Goal: Find specific page/section: Find specific page/section

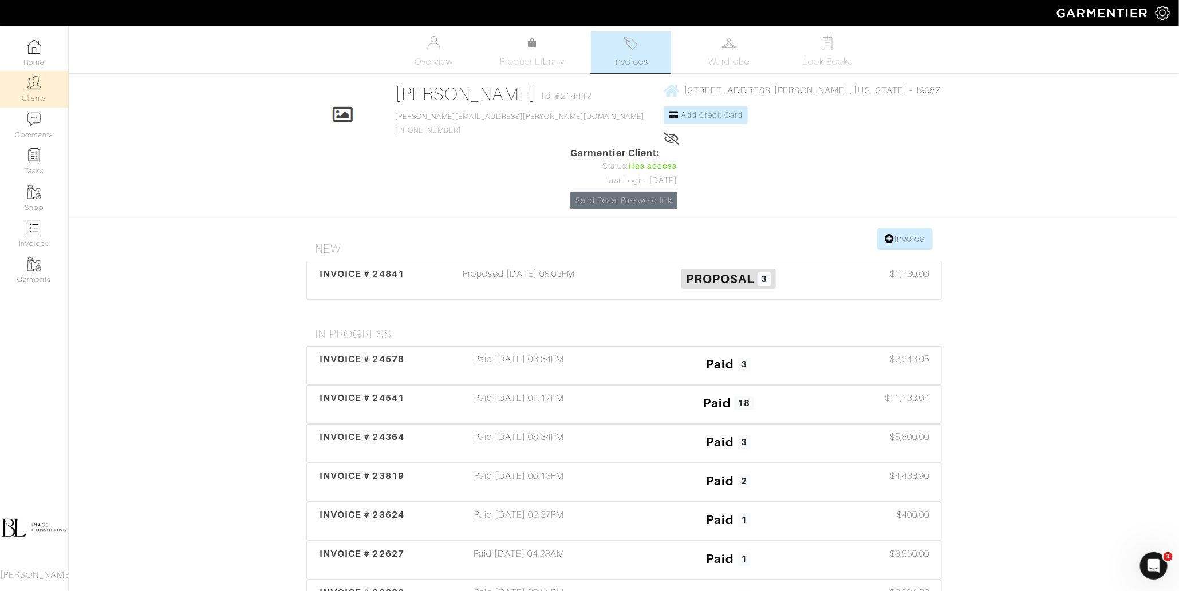
click at [50, 85] on link "Clients" at bounding box center [34, 89] width 68 height 36
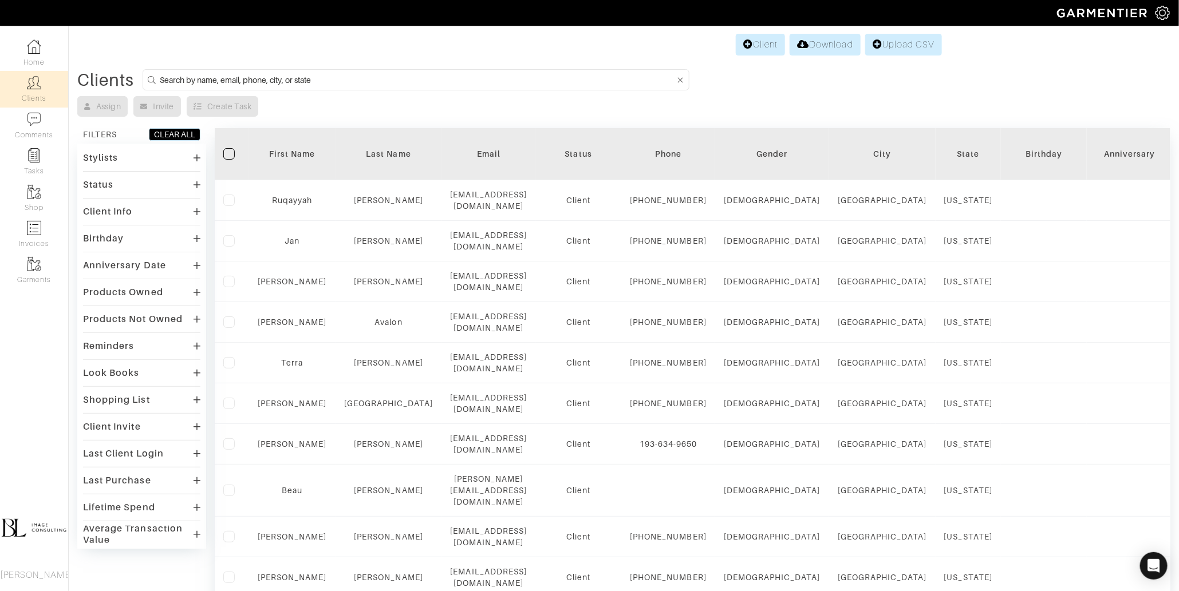
click at [331, 76] on input at bounding box center [417, 80] width 515 height 14
type input "mary"
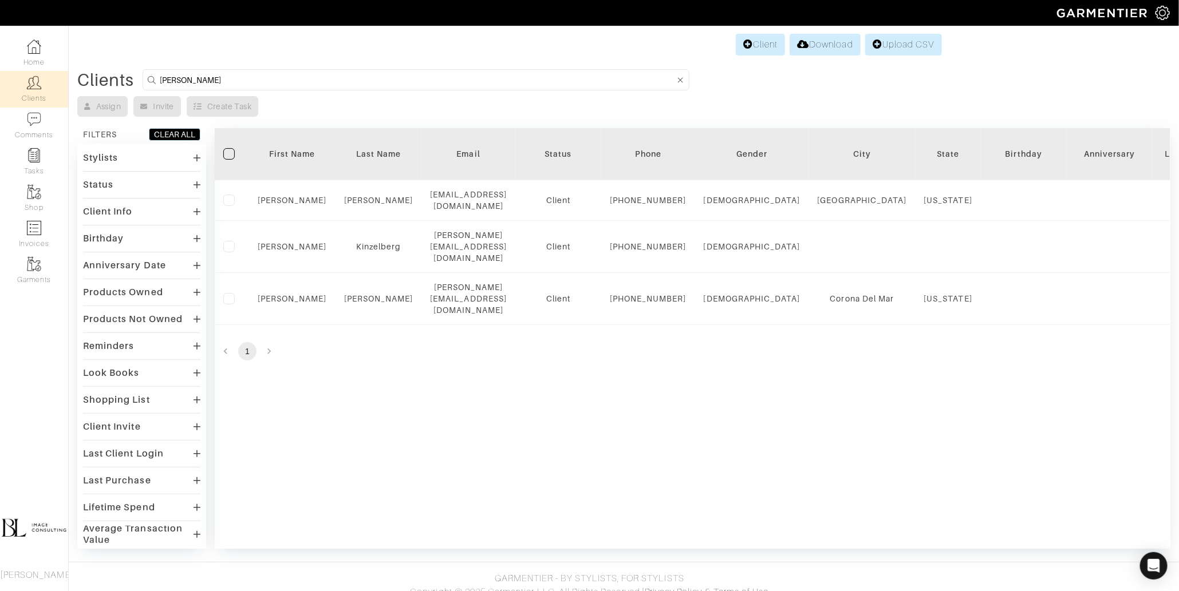
click at [425, 459] on div "Filter First Name Last Name Email Status Phone Gender City State Birthday Anniv…" at bounding box center [693, 338] width 956 height 421
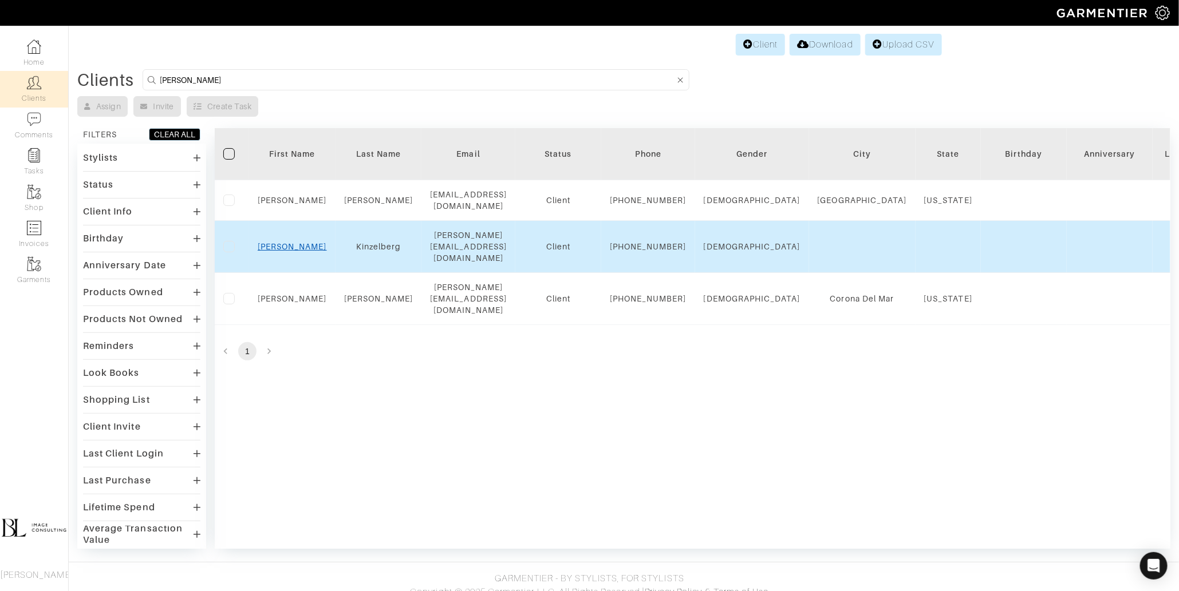
click at [293, 251] on link "Mary" at bounding box center [292, 246] width 69 height 9
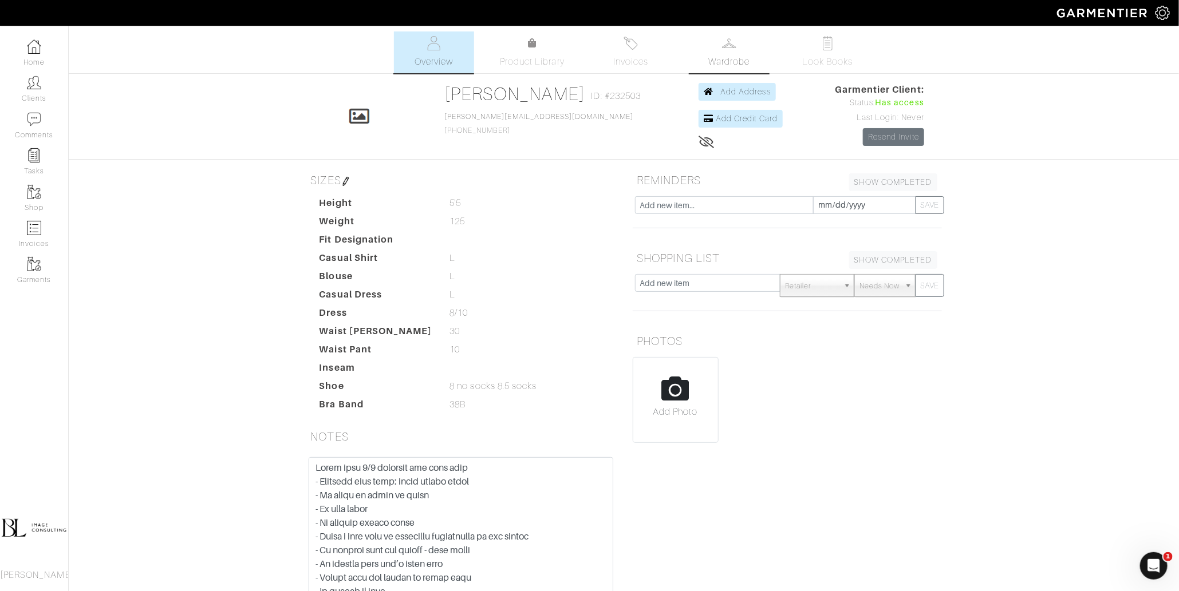
click at [718, 51] on link "Wardrobe" at bounding box center [729, 52] width 80 height 42
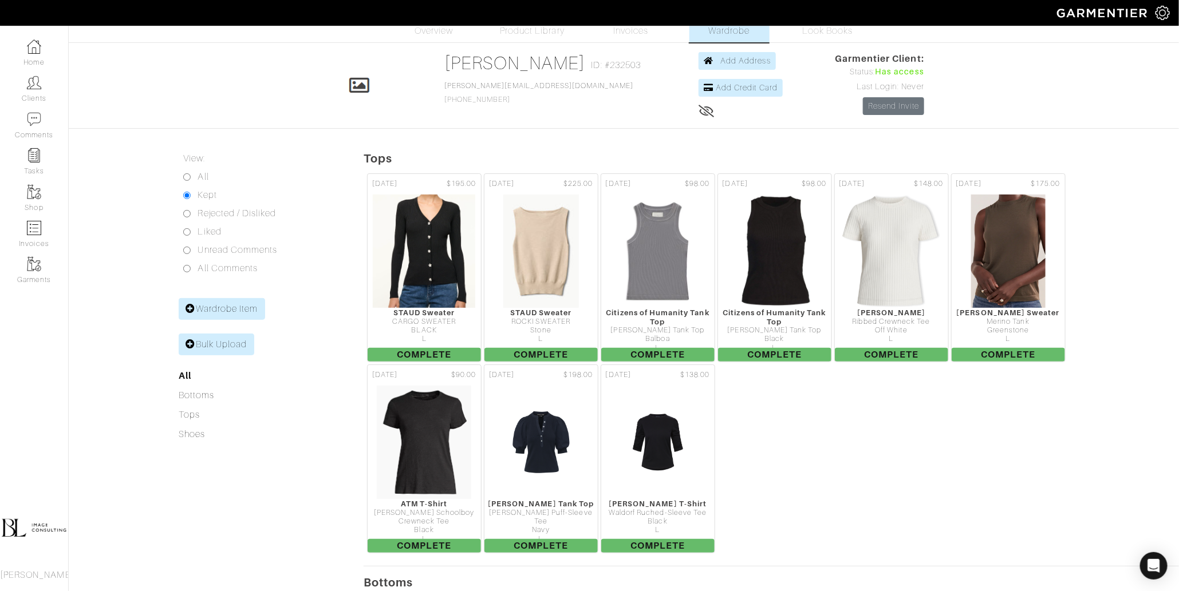
scroll to position [15, 0]
